Goal: Information Seeking & Learning: Learn about a topic

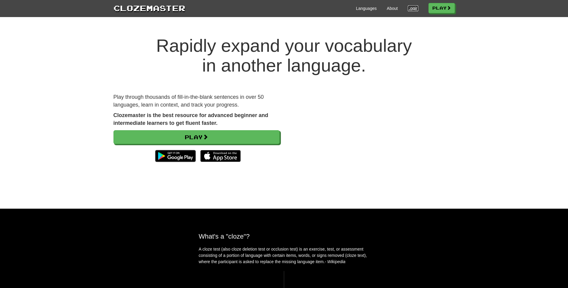
click at [412, 7] on link "Login" at bounding box center [412, 8] width 10 height 6
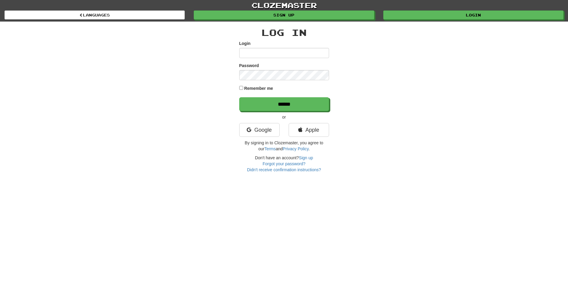
click at [308, 54] on input "Login" at bounding box center [284, 53] width 90 height 10
type input "********"
click at [239, 97] on input "******" at bounding box center [284, 104] width 90 height 14
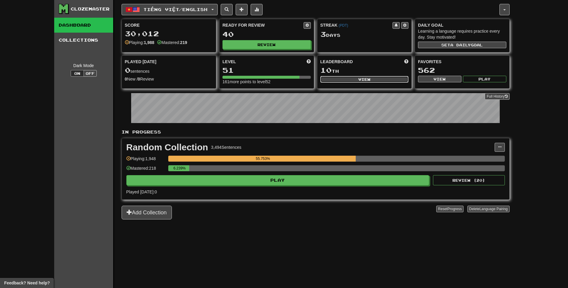
click at [349, 80] on button "View" at bounding box center [364, 79] width 88 height 7
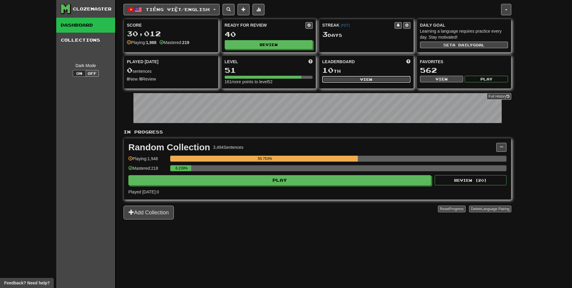
select select "**********"
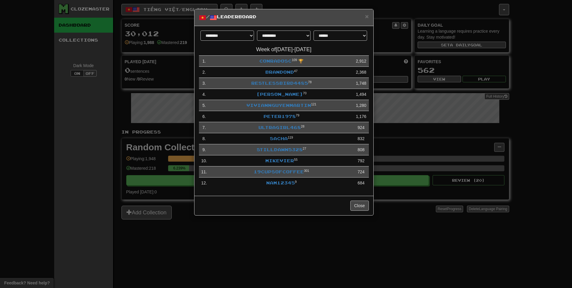
click at [9, 88] on div "**********" at bounding box center [286, 144] width 572 height 288
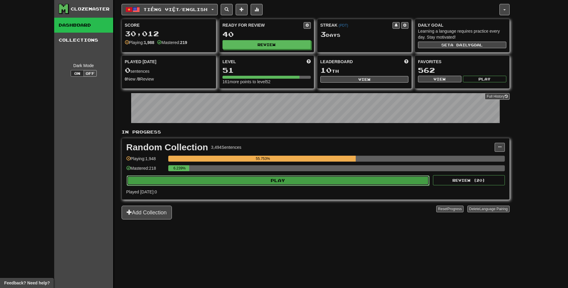
click at [247, 178] on button "Play" at bounding box center [278, 180] width 303 height 10
select select "**"
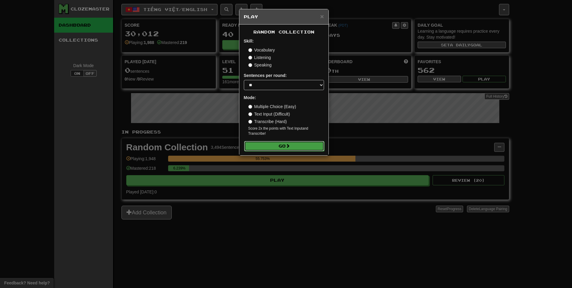
click at [266, 144] on button "Go" at bounding box center [284, 146] width 80 height 10
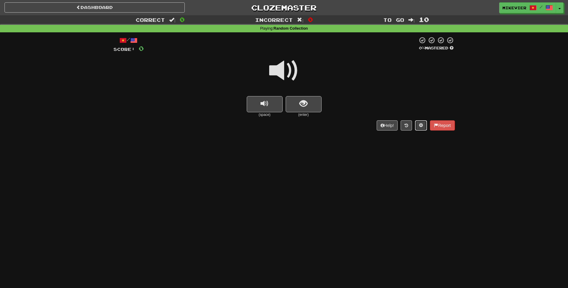
click at [419, 126] on span at bounding box center [421, 125] width 4 height 4
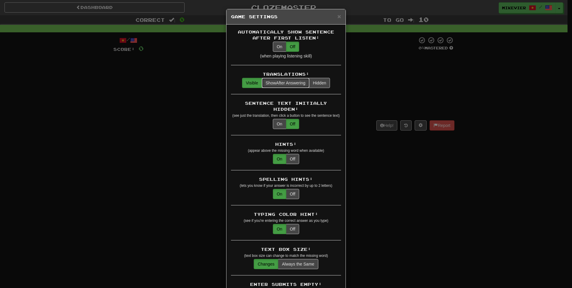
click at [291, 86] on button "Show After Answering" at bounding box center [286, 83] width 48 height 10
click at [247, 85] on button "Visible" at bounding box center [252, 83] width 20 height 10
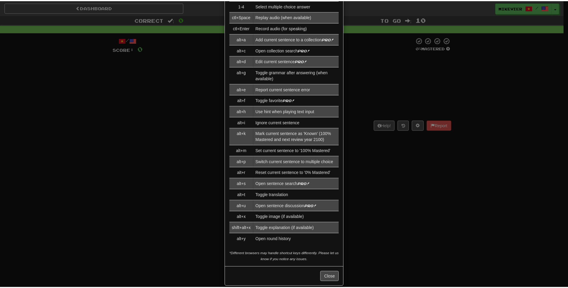
scroll to position [843, 0]
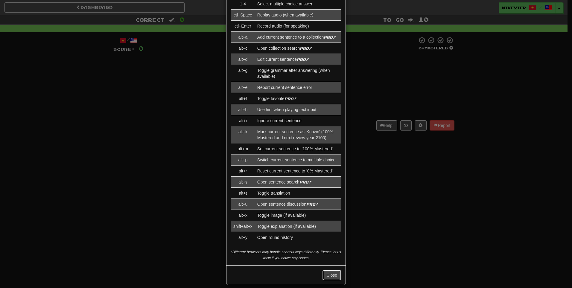
click at [328, 270] on button "Close" at bounding box center [332, 275] width 19 height 10
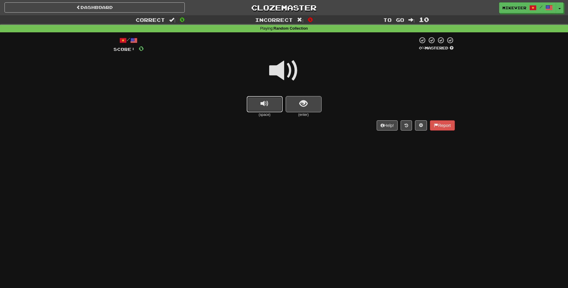
click at [264, 104] on span "replay audio" at bounding box center [264, 104] width 8 height 8
click at [256, 106] on button "replay audio" at bounding box center [265, 104] width 36 height 16
click at [295, 101] on button "show sentence" at bounding box center [303, 104] width 36 height 16
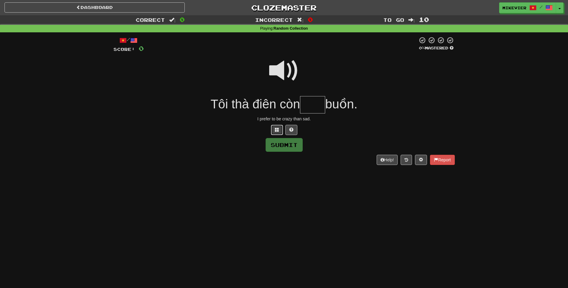
click at [280, 130] on button at bounding box center [277, 130] width 12 height 10
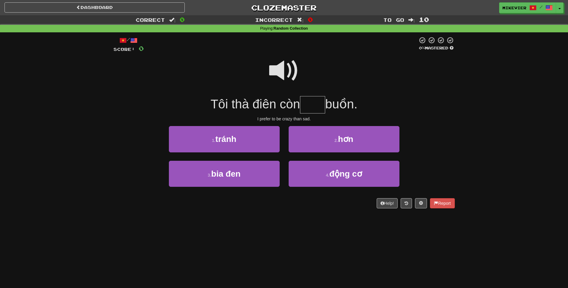
click at [279, 71] on span at bounding box center [284, 71] width 30 height 30
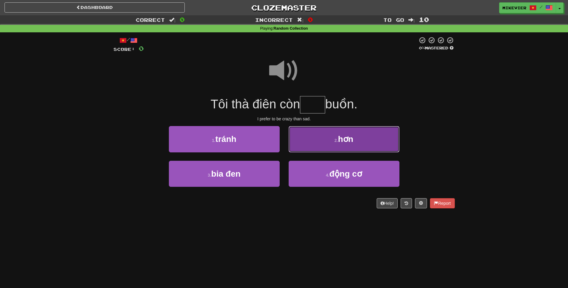
click at [327, 149] on button "2 . hơn" at bounding box center [343, 139] width 111 height 26
type input "***"
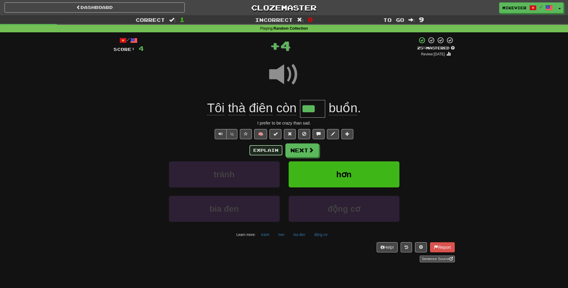
click at [264, 148] on button "Explain" at bounding box center [265, 150] width 33 height 10
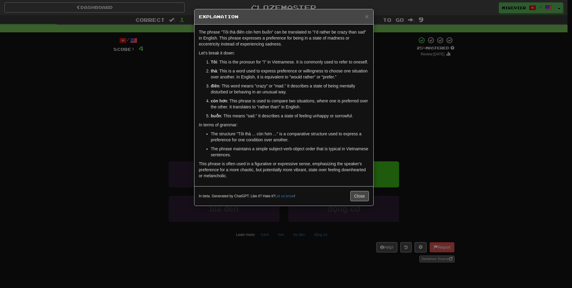
click at [133, 90] on div "× Explanation The phrase "Tôi thà điên còn hơn buồn" can be translated to "I’d …" at bounding box center [286, 144] width 572 height 288
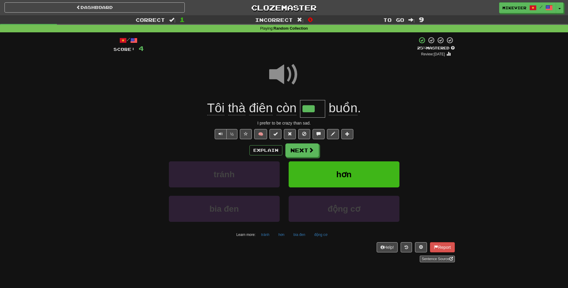
click at [286, 74] on span at bounding box center [284, 75] width 30 height 30
click at [243, 135] on button at bounding box center [246, 134] width 12 height 10
click at [291, 79] on span at bounding box center [284, 75] width 30 height 30
click at [279, 77] on span at bounding box center [284, 75] width 30 height 30
click at [299, 149] on button "Next" at bounding box center [302, 151] width 34 height 14
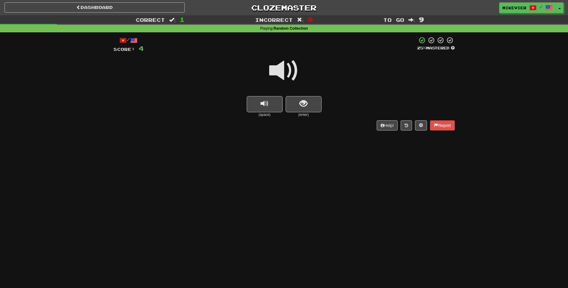
click at [271, 74] on span at bounding box center [284, 71] width 30 height 30
click at [270, 69] on span at bounding box center [284, 71] width 30 height 30
click at [299, 103] on span "show sentence" at bounding box center [303, 104] width 8 height 8
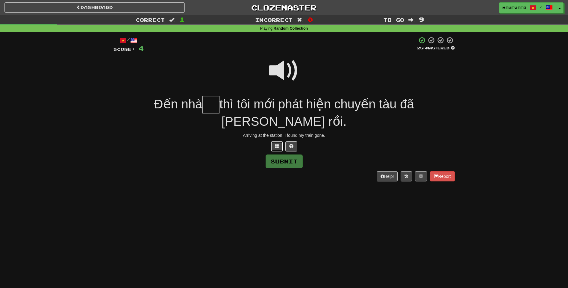
click at [278, 147] on span at bounding box center [277, 146] width 4 height 4
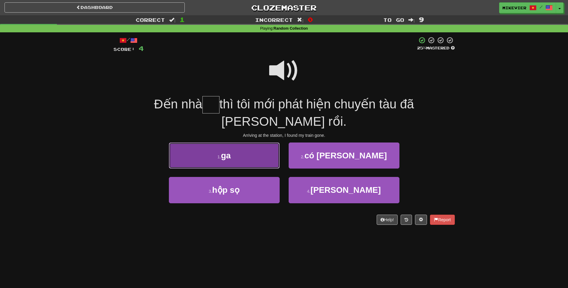
click at [237, 157] on button "1 . ga" at bounding box center [224, 155] width 111 height 26
type input "**"
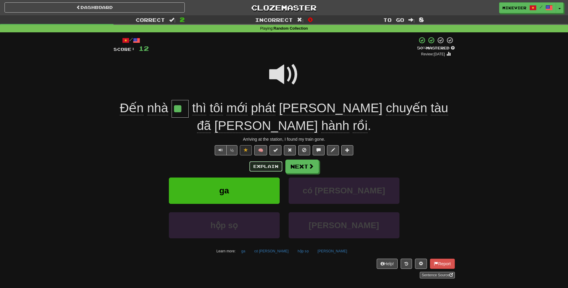
click at [259, 166] on button "Explain" at bounding box center [265, 166] width 33 height 10
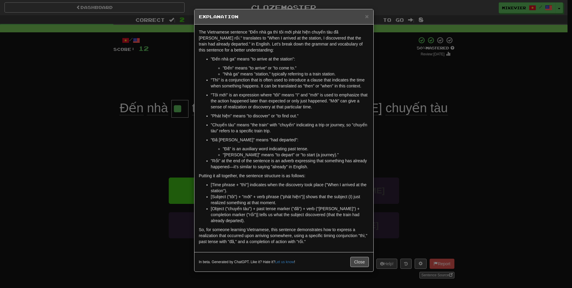
click at [101, 136] on div "× Explanation The Vietnamese sentence "Đến nhà ga thì tôi mới phát hiện chuyến …" at bounding box center [286, 144] width 572 height 288
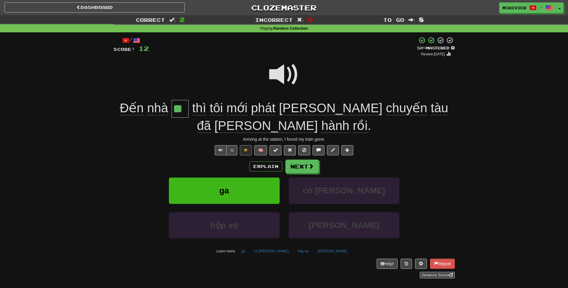
click at [271, 72] on span at bounding box center [284, 75] width 30 height 30
click at [260, 162] on button "Explain" at bounding box center [265, 166] width 33 height 10
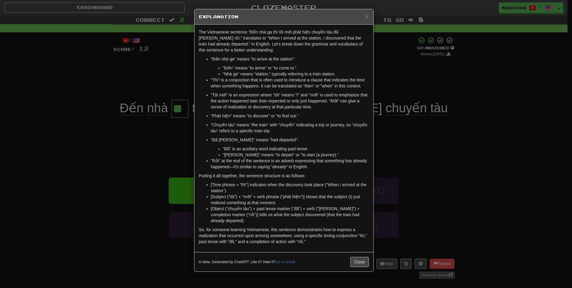
click at [0, 176] on html "Dashboard Clozemaster mikevier / Toggle Dropdown Dashboard Leaderboard Activity…" at bounding box center [286, 250] width 572 height 500
click at [39, 107] on div "× Explanation The Vietnamese sentence "Đến nhà ga thì tôi mới phát hiện chuyến …" at bounding box center [286, 144] width 572 height 288
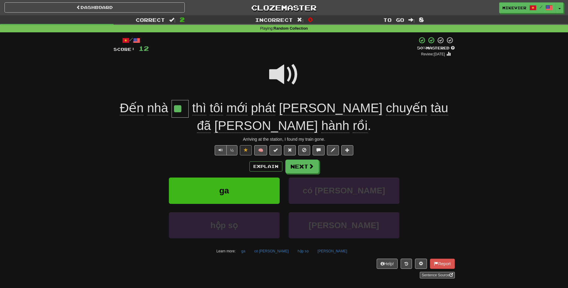
click at [292, 67] on span at bounding box center [284, 75] width 30 height 30
click at [289, 76] on span at bounding box center [284, 75] width 30 height 30
click at [289, 75] on span at bounding box center [284, 75] width 30 height 30
click at [289, 74] on span at bounding box center [284, 75] width 30 height 30
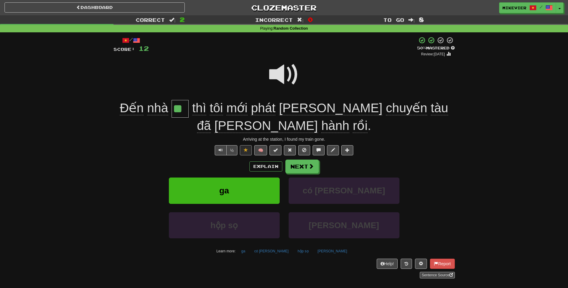
click at [289, 74] on span at bounding box center [284, 75] width 30 height 30
click at [289, 73] on span at bounding box center [284, 75] width 30 height 30
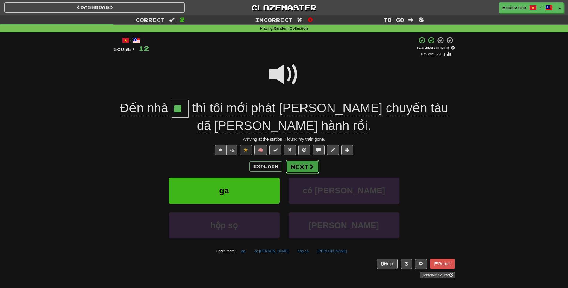
click at [311, 170] on button "Next" at bounding box center [302, 167] width 34 height 14
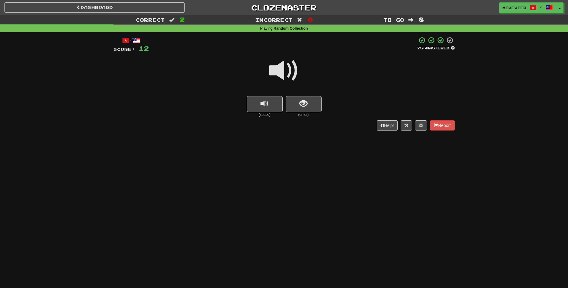
click at [271, 73] on span at bounding box center [284, 71] width 30 height 30
click at [288, 107] on button "show sentence" at bounding box center [303, 104] width 36 height 16
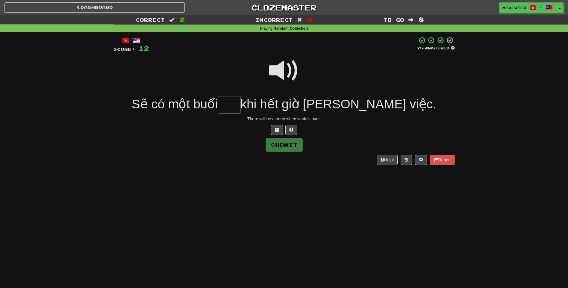
click at [278, 67] on span at bounding box center [284, 71] width 30 height 30
click at [276, 132] on button at bounding box center [277, 130] width 12 height 10
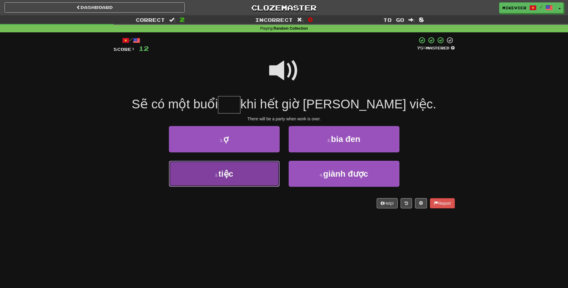
click at [263, 170] on button "3 . tiệc" at bounding box center [224, 174] width 111 height 26
type input "****"
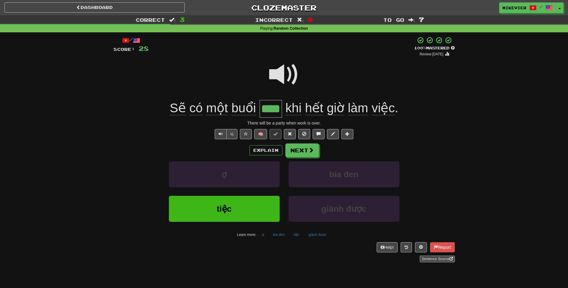
click at [278, 75] on span at bounding box center [284, 75] width 30 height 30
click at [282, 75] on span at bounding box center [284, 75] width 30 height 30
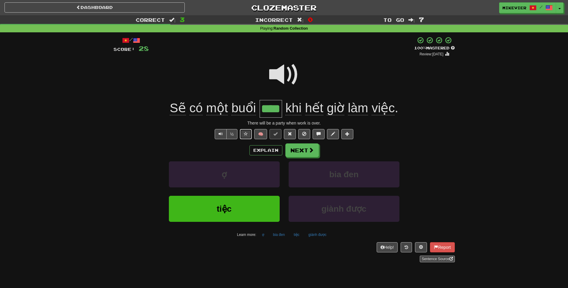
click at [246, 135] on span at bounding box center [246, 134] width 4 height 4
click at [315, 149] on button "Next" at bounding box center [302, 151] width 34 height 14
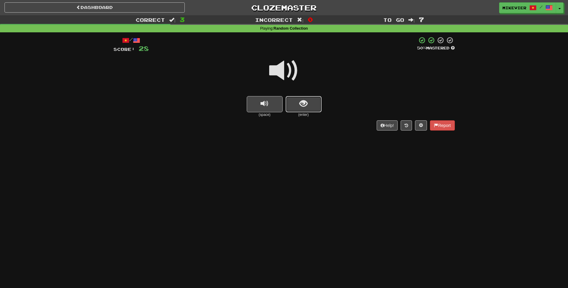
click at [300, 100] on span "show sentence" at bounding box center [303, 104] width 8 height 8
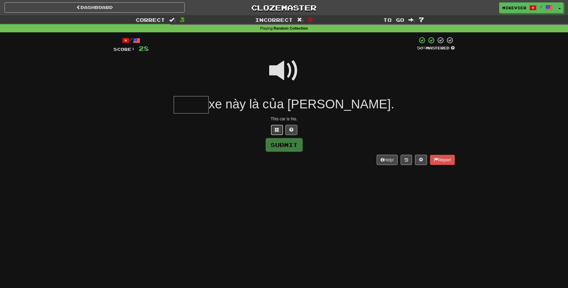
click at [277, 129] on span at bounding box center [277, 129] width 4 height 4
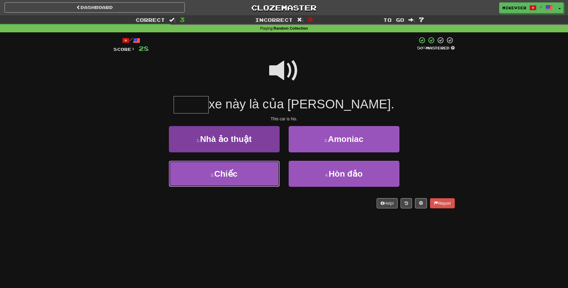
click at [255, 173] on button "3 . Chiếc" at bounding box center [224, 174] width 111 height 26
type input "*****"
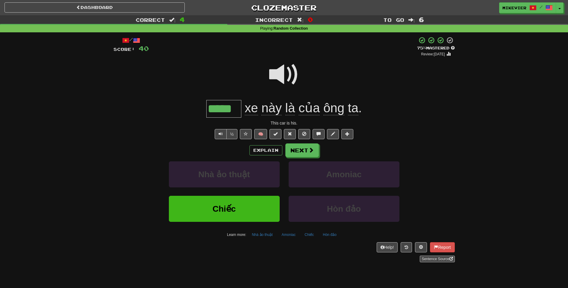
click at [286, 76] on span at bounding box center [284, 75] width 30 height 30
click at [298, 73] on span at bounding box center [284, 75] width 30 height 30
click at [310, 153] on span at bounding box center [310, 149] width 5 height 5
